Goal: Task Accomplishment & Management: Complete application form

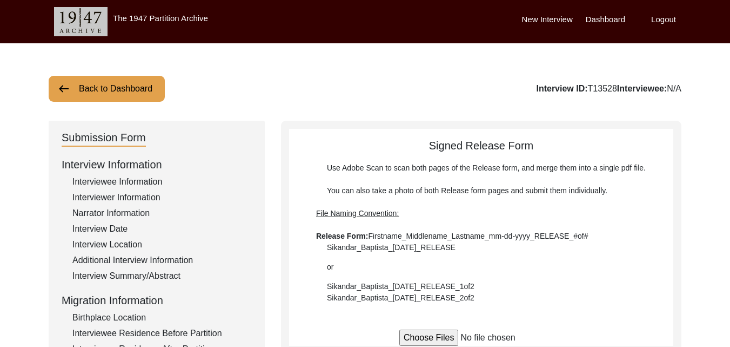
click at [110, 278] on div "Interview Summary/Abstract" at bounding box center [161, 275] width 179 height 13
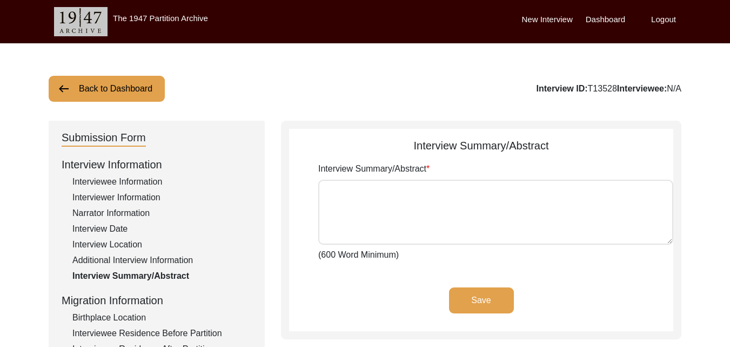
click at [393, 218] on textarea "Interview Summary/Abstract" at bounding box center [495, 211] width 355 height 65
paste textarea "[PERSON_NAME] was born in [GEOGRAPHIC_DATA] in [GEOGRAPHIC_DATA], undivided [GE…"
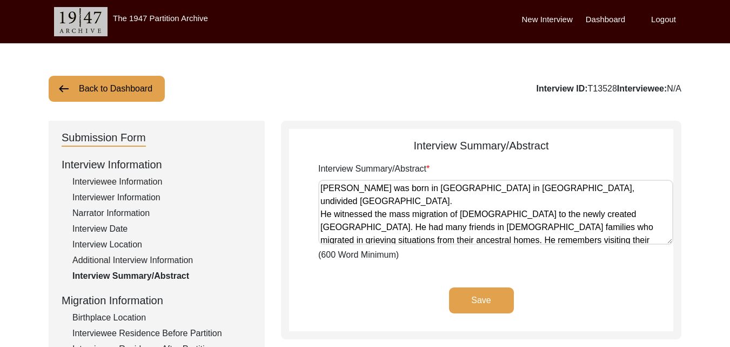
scroll to position [1, 0]
click at [645, 189] on textarea "[PERSON_NAME] was born in [GEOGRAPHIC_DATA] in [GEOGRAPHIC_DATA], undivided [GE…" at bounding box center [495, 211] width 355 height 65
click at [322, 214] on textarea "[PERSON_NAME] was born in [GEOGRAPHIC_DATA] in [GEOGRAPHIC_DATA], undivided [GE…" at bounding box center [495, 211] width 355 height 65
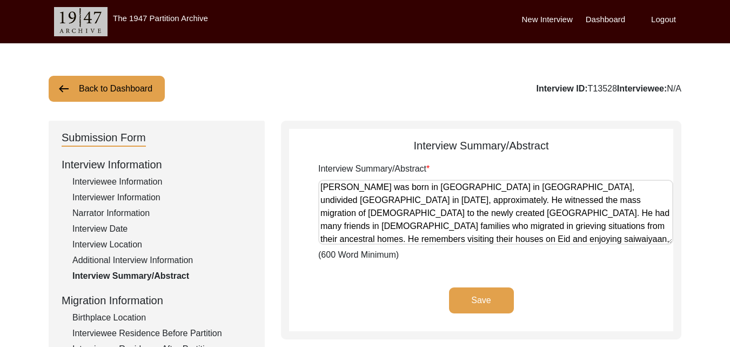
scroll to position [0, 0]
click at [644, 241] on textarea "[PERSON_NAME] was born in [GEOGRAPHIC_DATA] in [GEOGRAPHIC_DATA], undivided [GE…" at bounding box center [495, 211] width 355 height 65
paste textarea "He was not sent to school as some of his cousins were bitten up in the school b…"
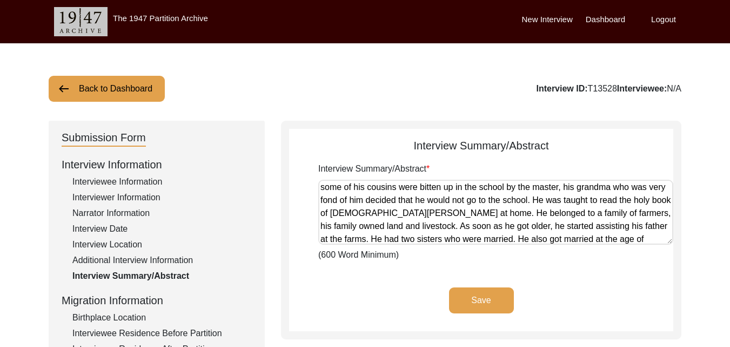
paste textarea "He was looking for employment. Along with a few friends, he left for the [GEOGR…"
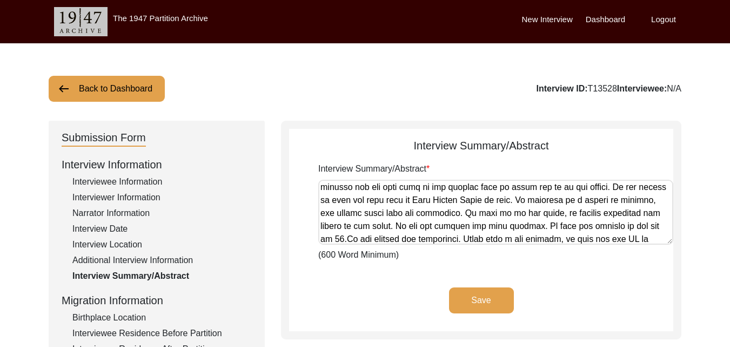
scroll to position [157, 0]
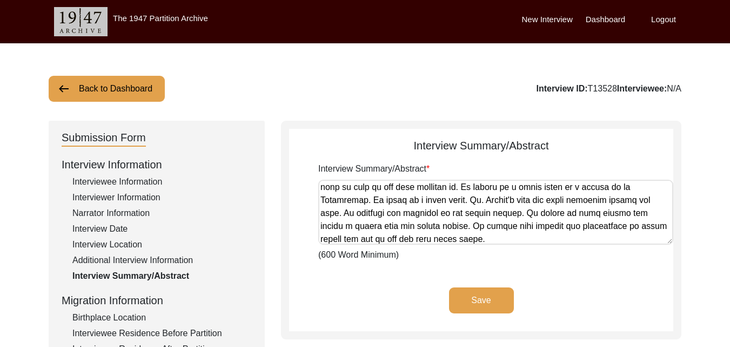
paste textarea "He would win the competition of bread making all the time."
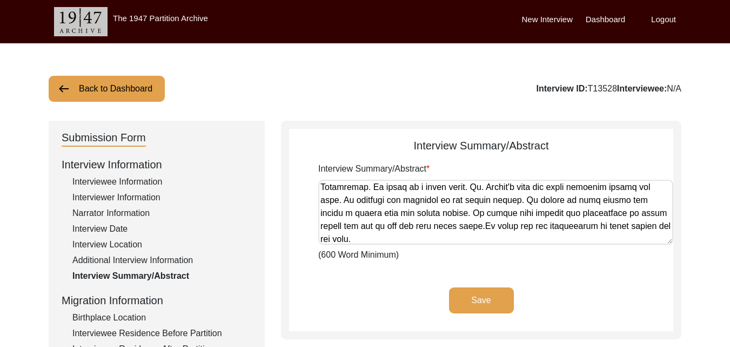
paste textarea "His paternal grandparents were from a [GEOGRAPHIC_DATA] in the [GEOGRAPHIC_DATA…"
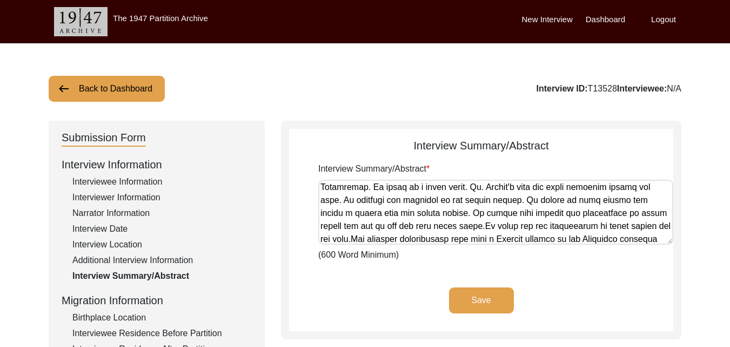
scroll to position [196, 0]
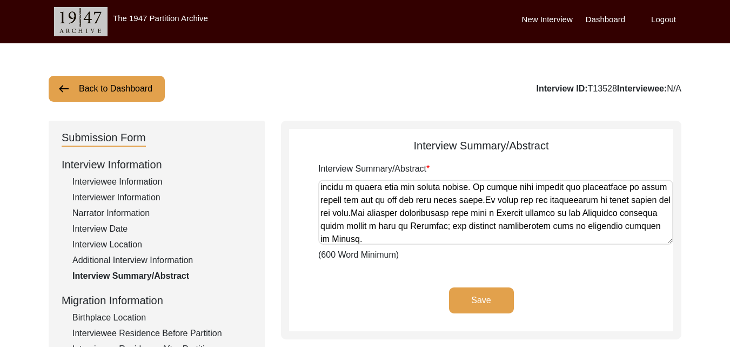
paste textarea "Many of his [DEMOGRAPHIC_DATA] friends' families were looted. They tiptoed to t…"
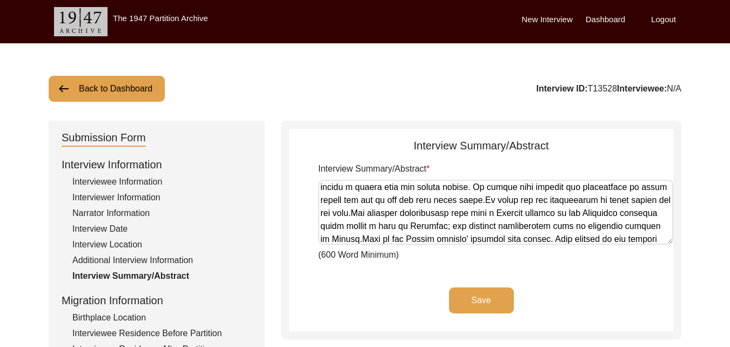
scroll to position [235, 0]
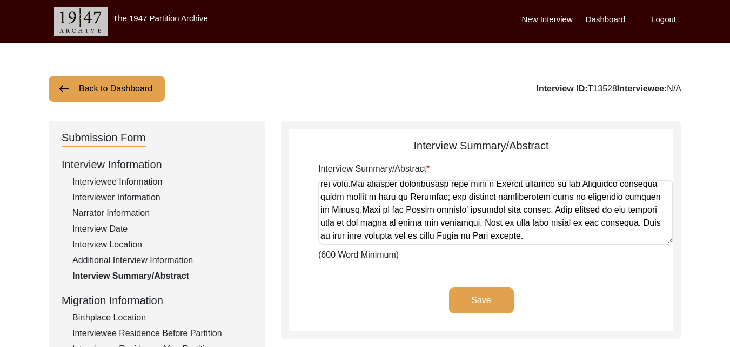
paste textarea "He shared that [DEMOGRAPHIC_DATA] and [DEMOGRAPHIC_DATA] lived in harmony and w…"
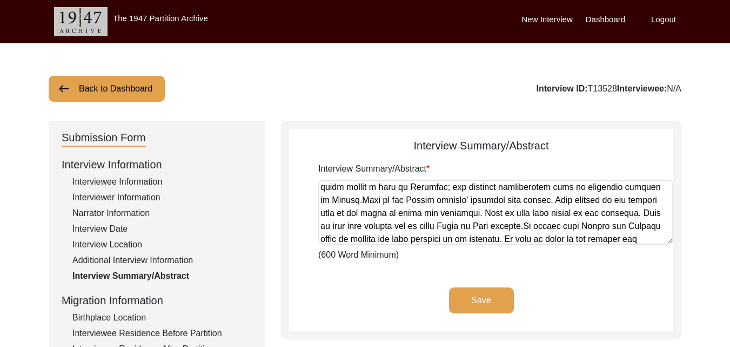
scroll to position [287, 0]
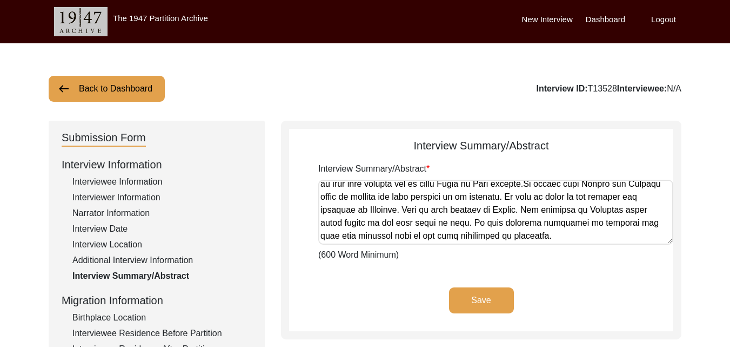
paste textarea "He is very fond of his big family. All take care of him collectively. He stays …"
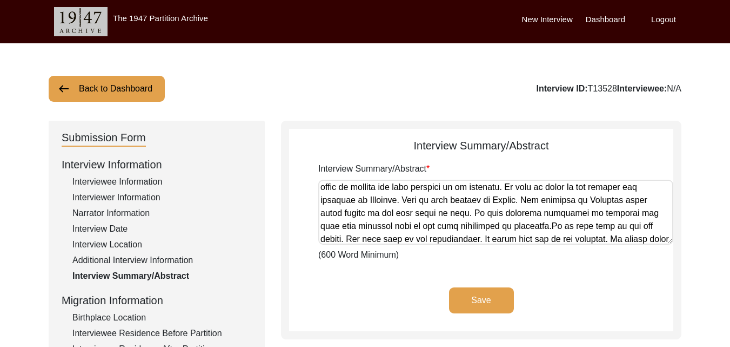
scroll to position [351, 0]
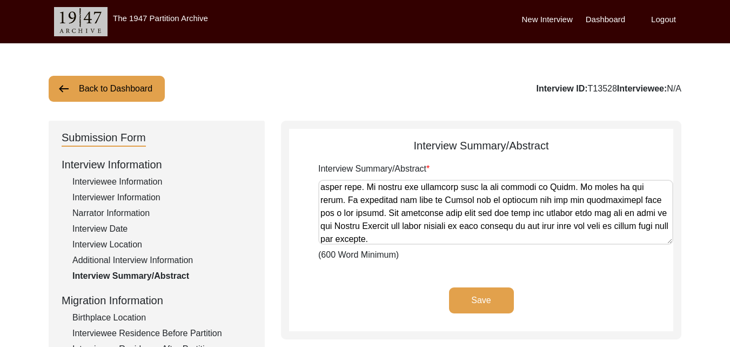
click at [485, 302] on button "Save" at bounding box center [481, 300] width 65 height 26
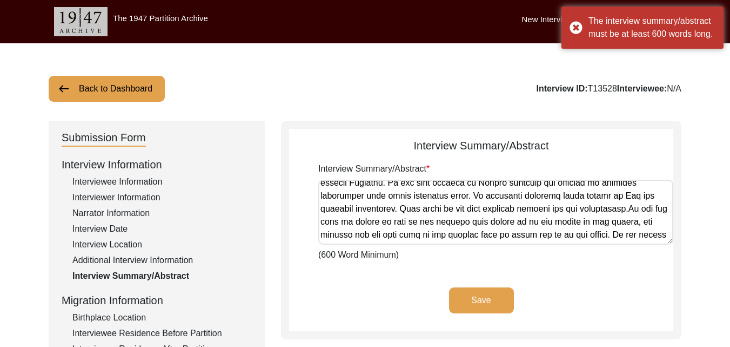
scroll to position [0, 0]
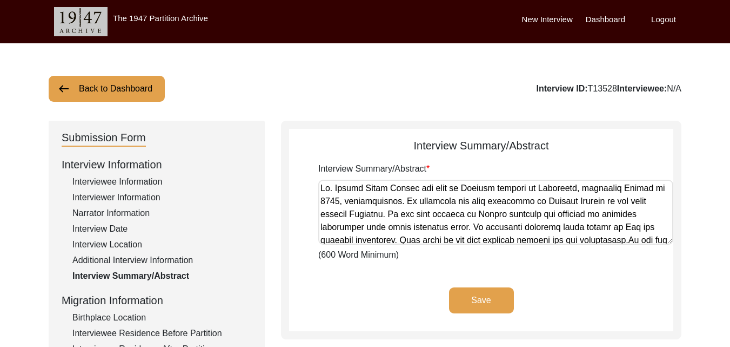
drag, startPoint x: 481, startPoint y: 239, endPoint x: 309, endPoint y: 177, distance: 183.5
click at [309, 177] on app-archivist-abstract-curation "Interview Summary/Abstract Interview Summary/Abstract (600 Word Minimum) Save" at bounding box center [481, 234] width 384 height 194
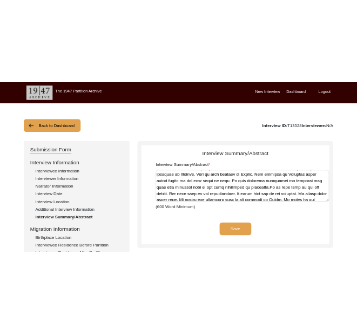
scroll to position [354, 0]
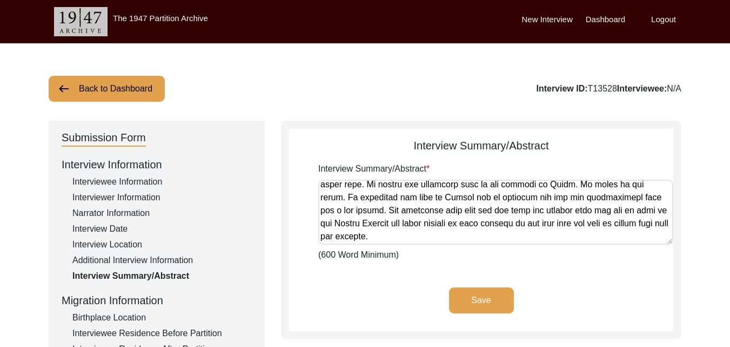
click at [502, 238] on textarea "Interview Summary/Abstract" at bounding box center [495, 211] width 355 height 65
click at [444, 214] on textarea "Interview Summary/Abstract" at bounding box center [495, 211] width 355 height 65
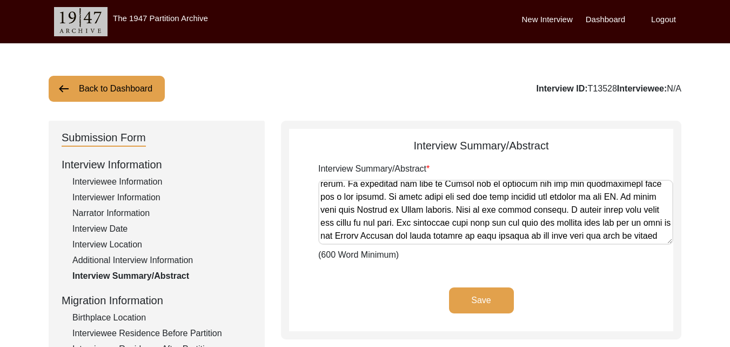
scroll to position [313, 0]
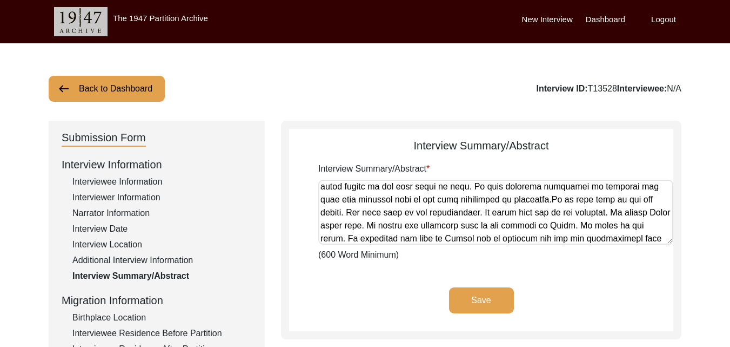
click at [355, 212] on textarea "Interview Summary/Abstract" at bounding box center [495, 211] width 355 height 65
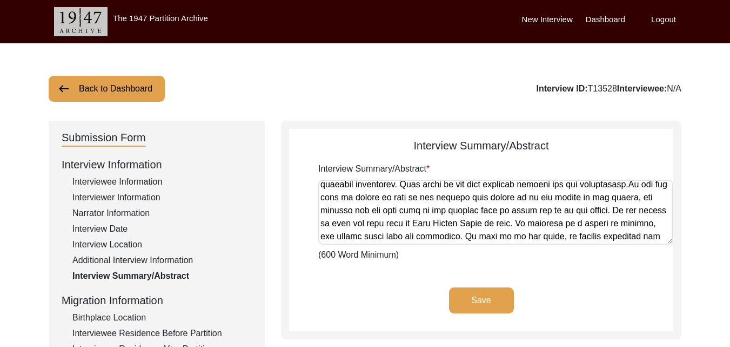
scroll to position [40, 0]
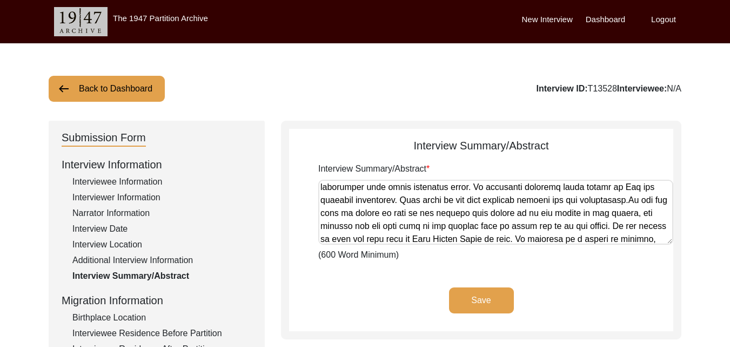
click at [466, 190] on textarea "Interview Summary/Abstract" at bounding box center [495, 211] width 355 height 65
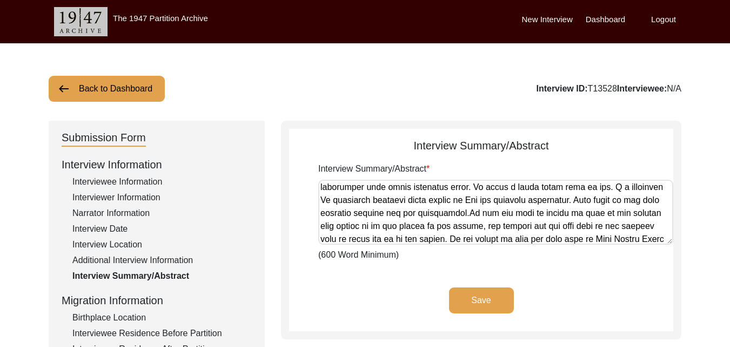
click at [623, 186] on textarea "Interview Summary/Abstract" at bounding box center [495, 211] width 355 height 65
click at [368, 200] on textarea "Interview Summary/Abstract" at bounding box center [495, 211] width 355 height 65
click at [495, 299] on button "Save" at bounding box center [481, 300] width 65 height 26
click at [618, 200] on textarea "Interview Summary/Abstract" at bounding box center [495, 211] width 355 height 65
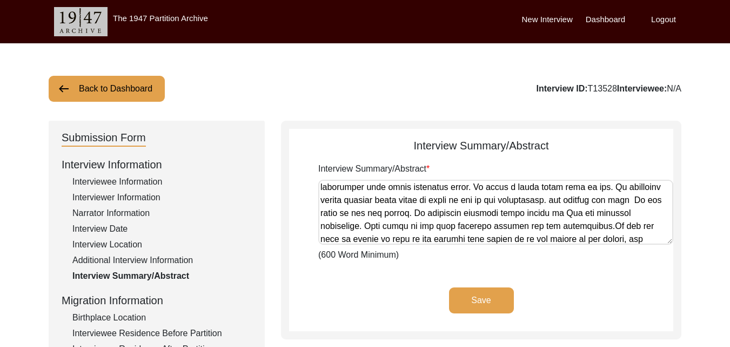
click at [622, 199] on textarea "Interview Summary/Abstract" at bounding box center [495, 211] width 355 height 65
click at [386, 210] on textarea "Interview Summary/Abstract" at bounding box center [495, 211] width 355 height 65
click at [639, 218] on textarea "Interview Summary/Abstract" at bounding box center [495, 211] width 355 height 65
click at [476, 301] on button "Save" at bounding box center [481, 300] width 65 height 26
click at [368, 229] on textarea "Interview Summary/Abstract" at bounding box center [495, 211] width 355 height 65
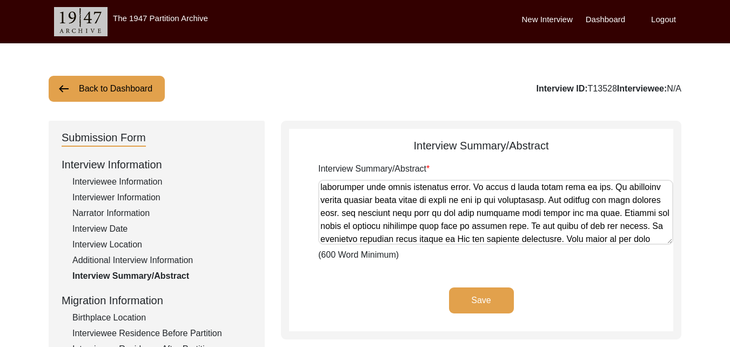
click at [478, 290] on button "Save" at bounding box center [481, 300] width 65 height 26
click at [636, 227] on textarea "Interview Summary/Abstract" at bounding box center [495, 211] width 355 height 65
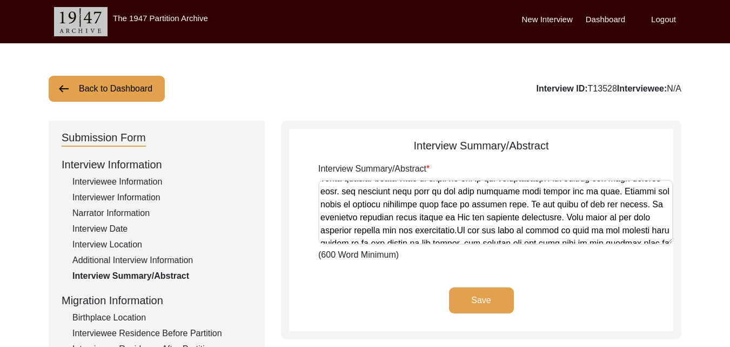
click at [428, 218] on textarea "Interview Summary/Abstract" at bounding box center [495, 211] width 355 height 65
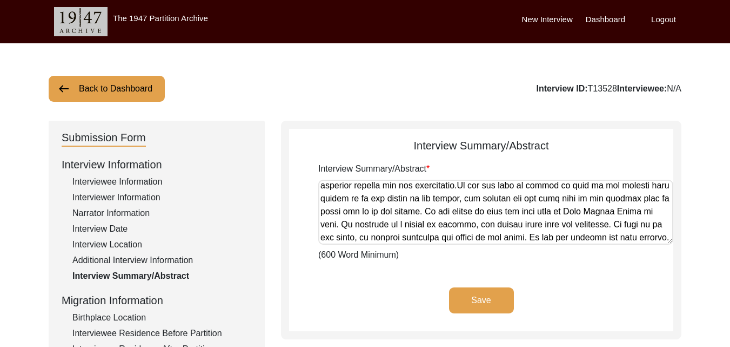
scroll to position [94, 0]
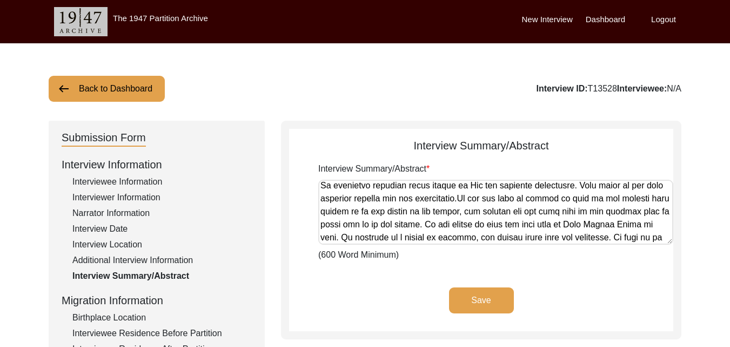
click at [471, 188] on textarea "Interview Summary/Abstract" at bounding box center [495, 211] width 355 height 65
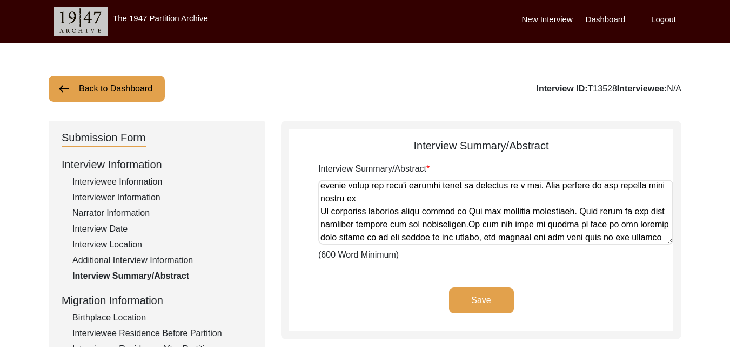
click at [515, 197] on textarea "Interview Summary/Abstract" at bounding box center [495, 211] width 355 height 65
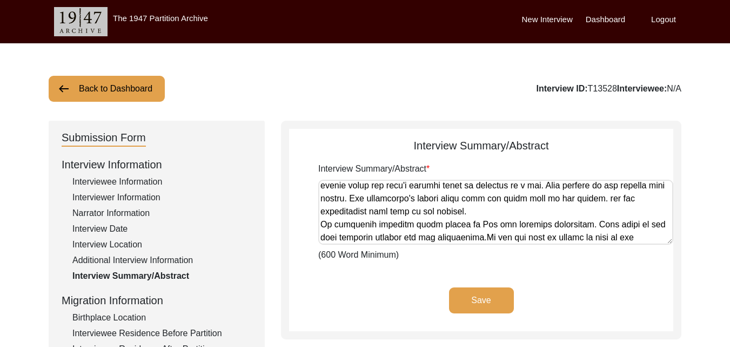
type textarea "[PERSON_NAME] was born in [GEOGRAPHIC_DATA] in [GEOGRAPHIC_DATA], undivided [GE…"
click at [477, 302] on button "Save" at bounding box center [481, 300] width 65 height 26
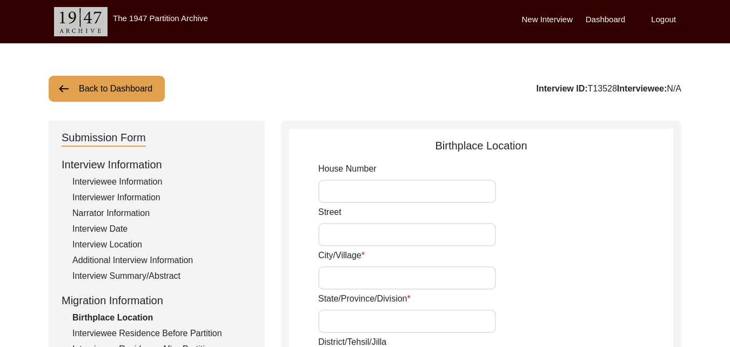
type input "Not known"
type input "[GEOGRAPHIC_DATA]"
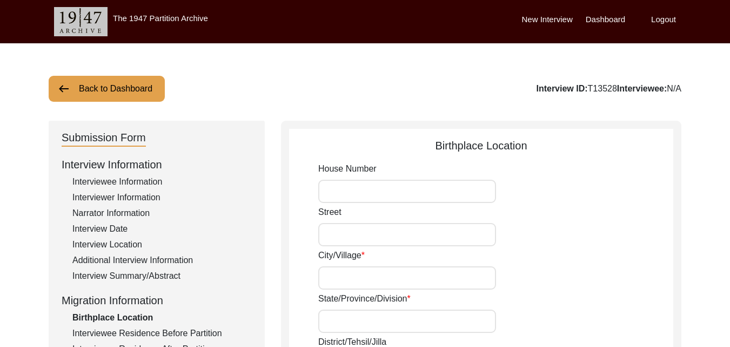
type input "Undivided [GEOGRAPHIC_DATA]"
type input "[GEOGRAPHIC_DATA],"
type input "N/A"
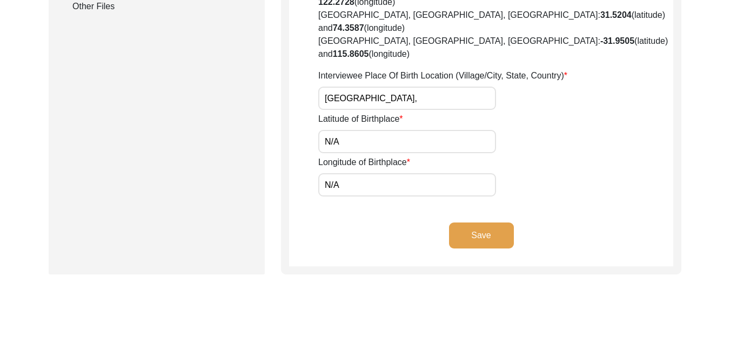
scroll to position [303, 0]
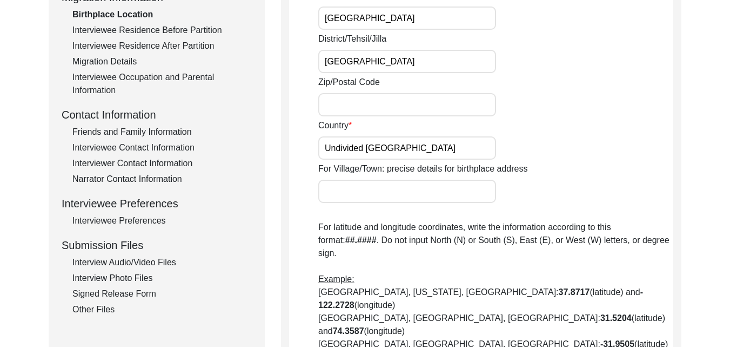
click at [106, 303] on div "Other Files" at bounding box center [161, 309] width 179 height 13
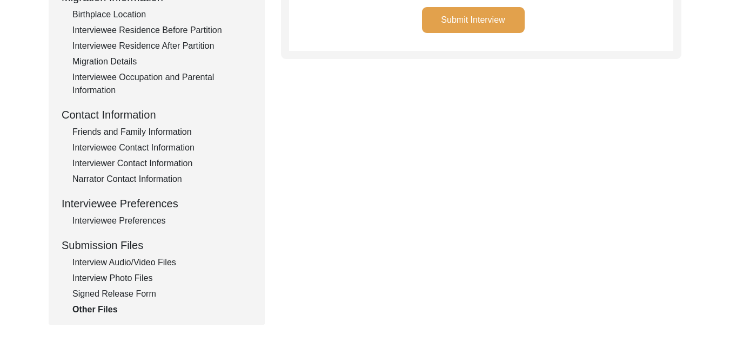
click at [489, 19] on button "Submit Interview" at bounding box center [473, 20] width 103 height 26
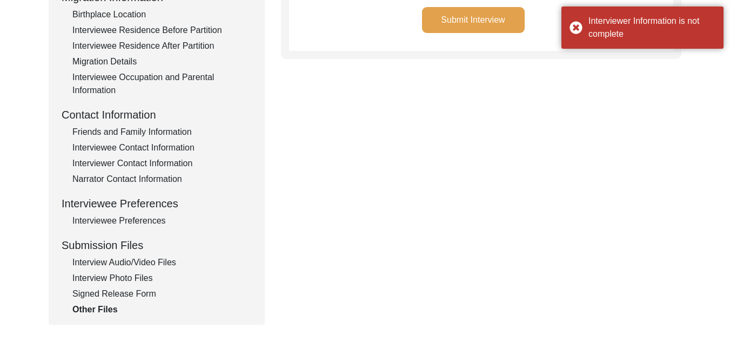
click at [729, 51] on div "Back to Dashboard Interview ID: T13528 Interviewee: N/A Submission Form Intervi…" at bounding box center [365, 73] width 730 height 665
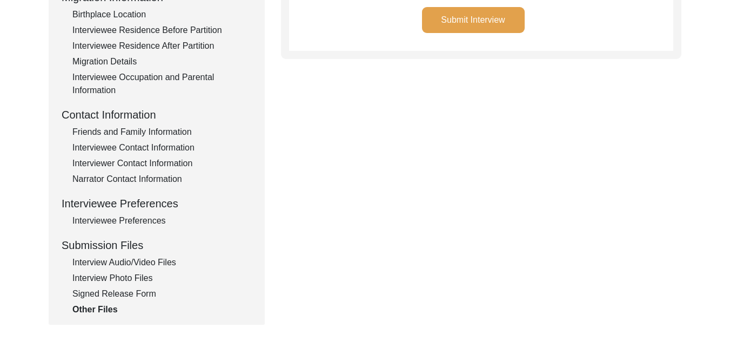
scroll to position [0, 0]
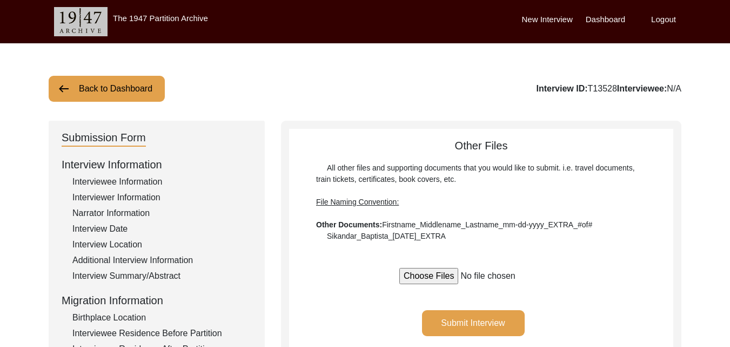
click at [130, 200] on div "Interviewer Information" at bounding box center [161, 197] width 179 height 13
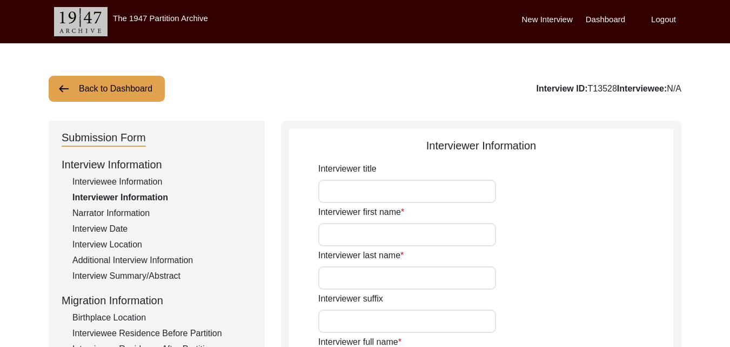
type input "NIL"
type input "[PERSON_NAME]"
type input "[DEMOGRAPHIC_DATA]"
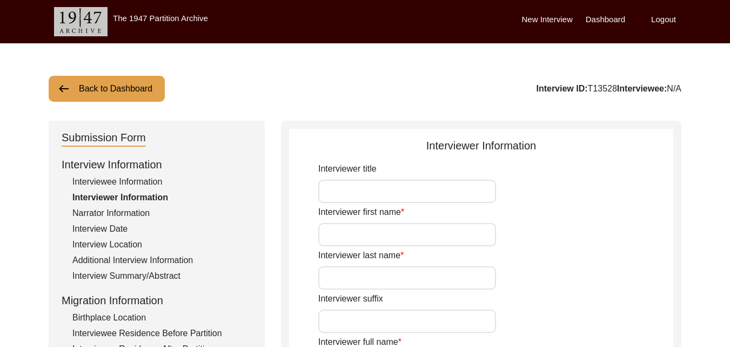
type input "[DATE]"
type input "[GEOGRAPHIC_DATA], [GEOGRAPHIC_DATA], [GEOGRAPHIC_DATA]"
type input "Student"
type input "Hindi"
type input "Nimari"
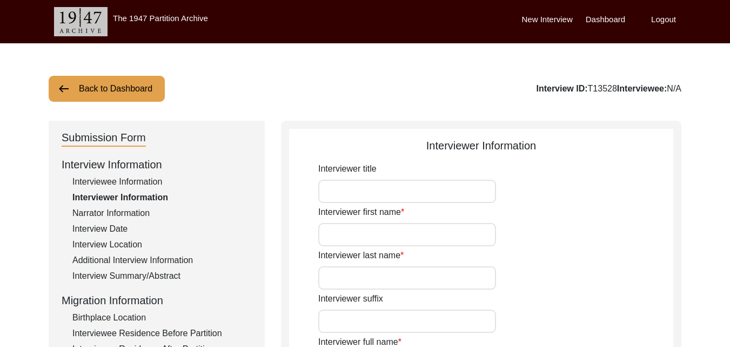
type textarea "Interviewee's granddaughter requested the archives for a remote interview"
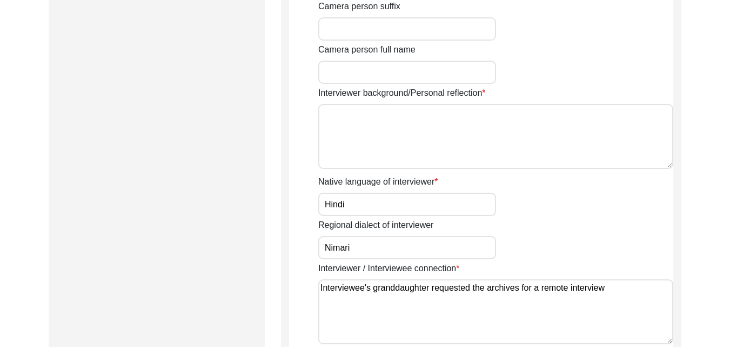
scroll to position [735, 0]
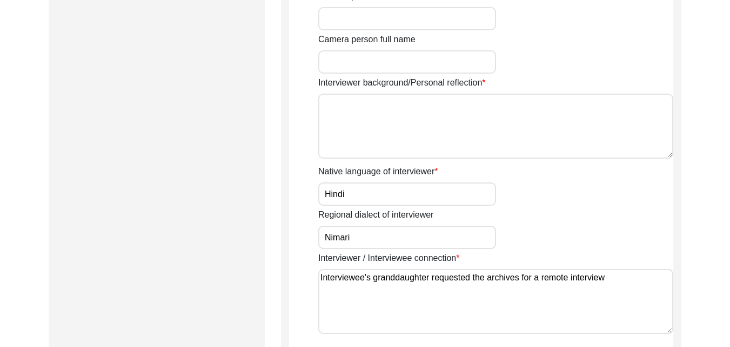
click at [413, 127] on textarea "Interviewer background/Personal reflection" at bounding box center [495, 126] width 355 height 65
click at [471, 102] on textarea "I have pursued a master's in history." at bounding box center [495, 126] width 355 height 65
paste textarea "As an aspiring researcher in the field of History, my goal is to conduct resear…"
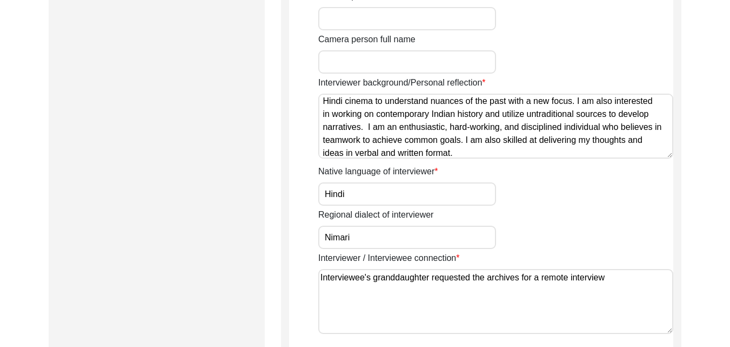
scroll to position [958, 0]
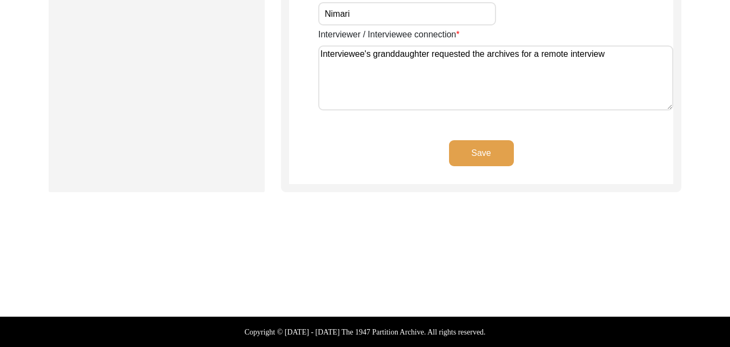
type textarea "I have pursued a master's in history. As an aspiring researcher in the field of…"
click at [487, 156] on button "Save" at bounding box center [481, 153] width 65 height 26
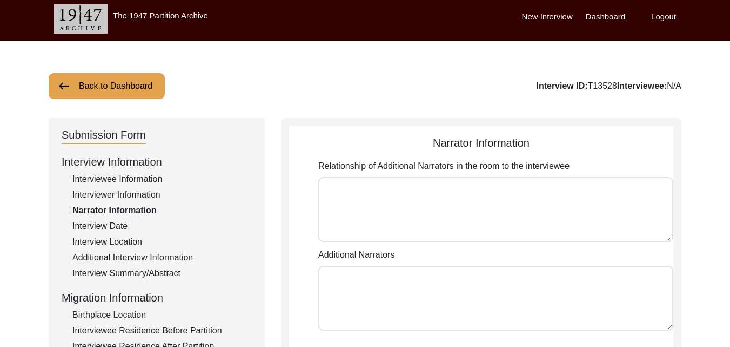
scroll to position [305, 0]
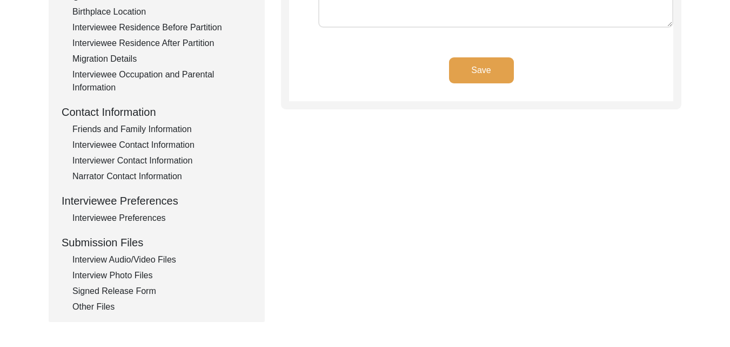
click at [96, 308] on div "Other Files" at bounding box center [161, 306] width 179 height 13
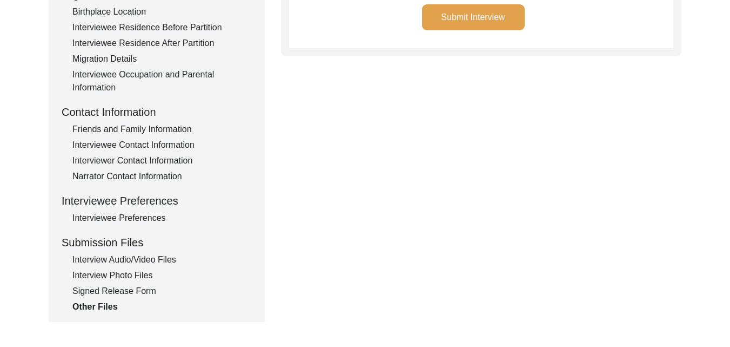
click at [489, 15] on button "Submit Interview" at bounding box center [473, 17] width 103 height 26
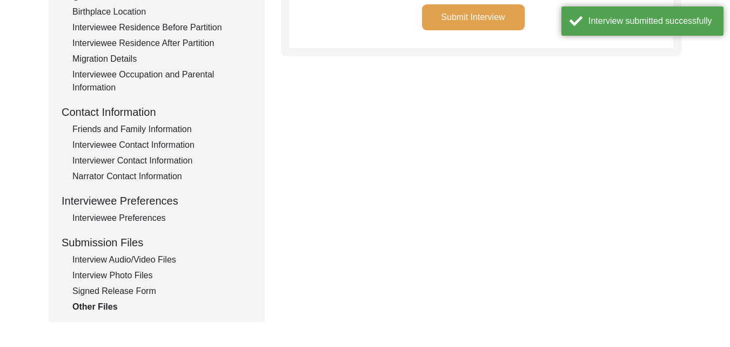
scroll to position [3, 0]
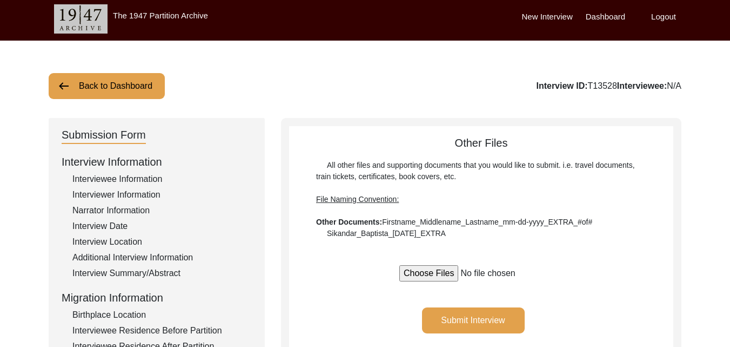
click at [512, 313] on button "Submit Interview" at bounding box center [473, 320] width 103 height 26
